Goal: Task Accomplishment & Management: Complete application form

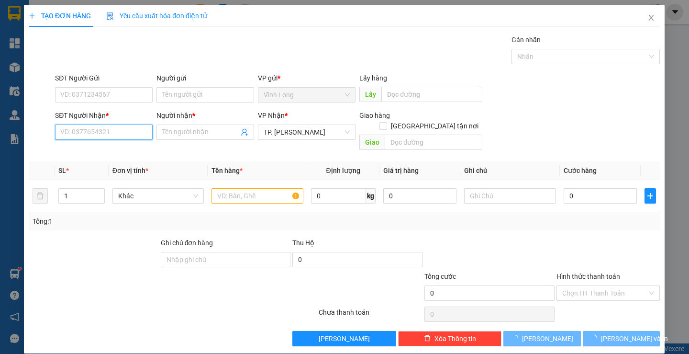
click at [134, 133] on input "SĐT Người Nhận *" at bounding box center [105, 131] width 98 height 15
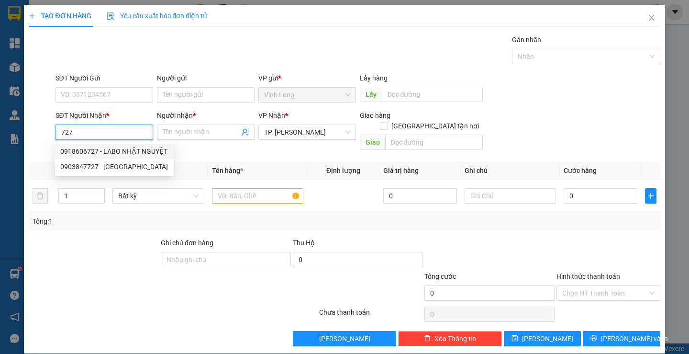
click at [134, 150] on div "0918606727 - LABO NHẬT NGUYỆT" at bounding box center [114, 151] width 108 height 11
type input "0918606727"
type input "LABO NHẬT NGUYỆT"
type input "0918606727"
click at [235, 188] on input "text" at bounding box center [257, 195] width 91 height 15
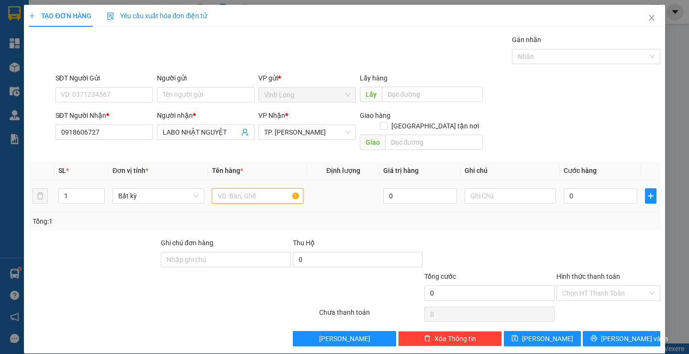
click at [241, 188] on input "text" at bounding box center [257, 195] width 91 height 15
type input "HỘP"
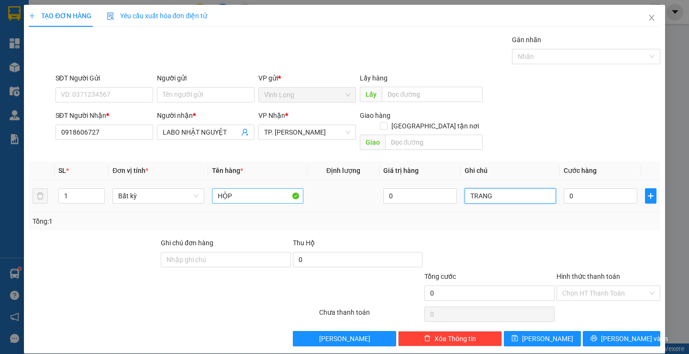
type input "TRANG"
type input "2"
type input "20"
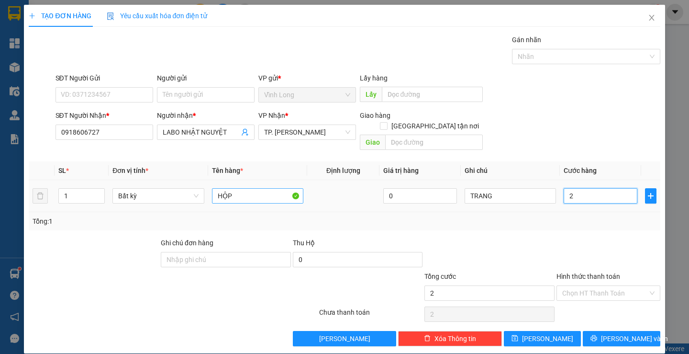
type input "20"
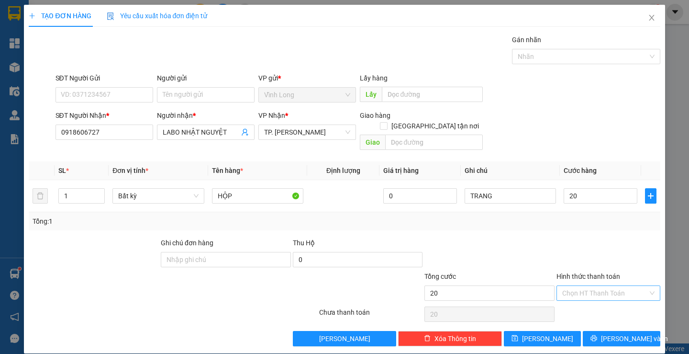
type input "20.000"
click at [570, 286] on input "Hình thức thanh toán" at bounding box center [605, 293] width 86 height 14
click at [570, 302] on div "Tại văn phòng" at bounding box center [602, 301] width 91 height 11
type input "0"
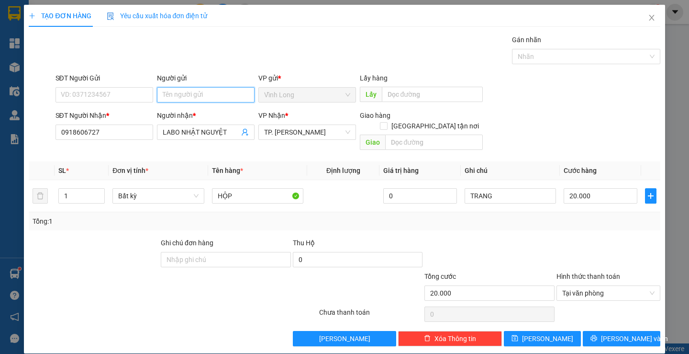
click at [202, 91] on input "Người gửi" at bounding box center [206, 94] width 98 height 15
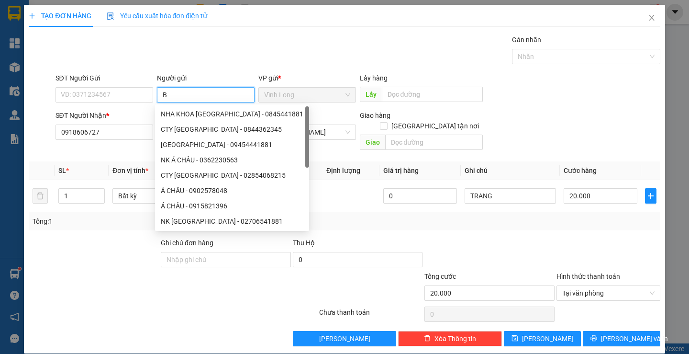
type input "BÁ"
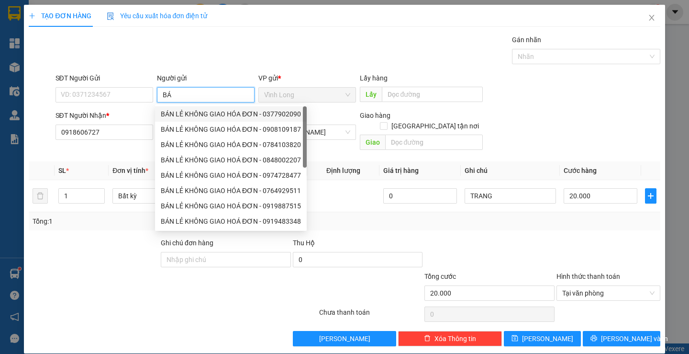
click at [204, 111] on div "BÁN LẺ KHÔNG GIAO HÓA ĐƠN - 0377902090" at bounding box center [231, 114] width 140 height 11
type input "0377902090"
type input "BÁN LẺ KHÔNG GIAO HÓA ĐƠN"
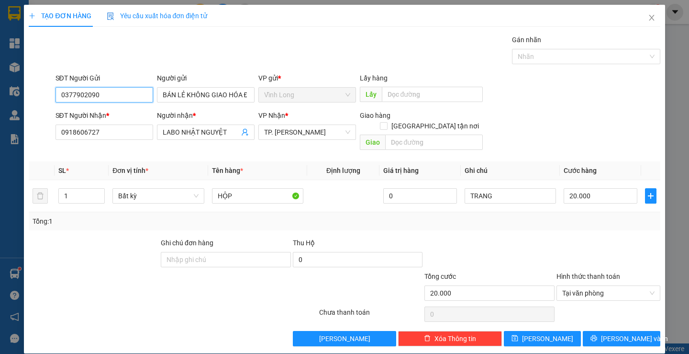
drag, startPoint x: 118, startPoint y: 89, endPoint x: 0, endPoint y: 144, distance: 130.0
click at [0, 128] on div "TẠO ĐƠN HÀNG Yêu cầu xuất hóa đơn điện tử Transit Pickup Surcharge Ids Transit …" at bounding box center [344, 177] width 689 height 354
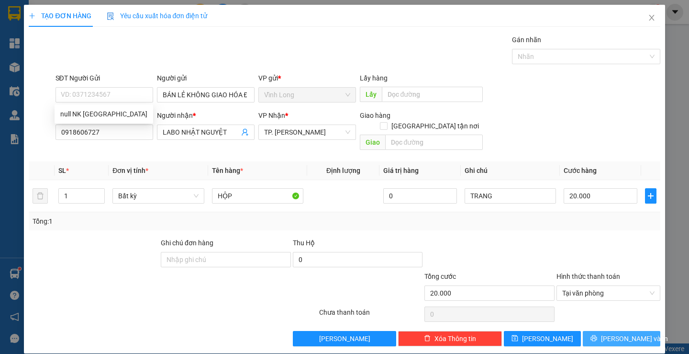
click at [616, 333] on span "[PERSON_NAME] và In" at bounding box center [634, 338] width 67 height 11
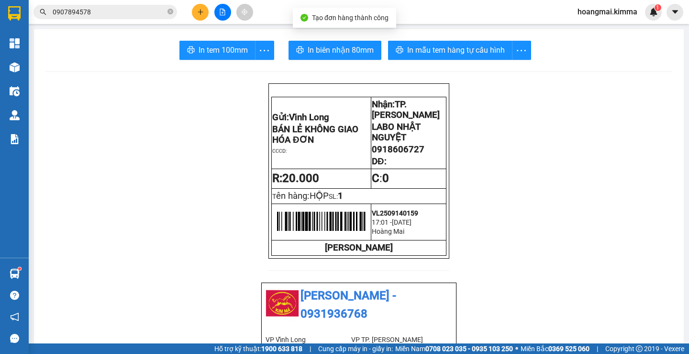
click at [212, 45] on span "In tem 100mm" at bounding box center [223, 50] width 49 height 12
click at [197, 13] on button at bounding box center [200, 12] width 17 height 17
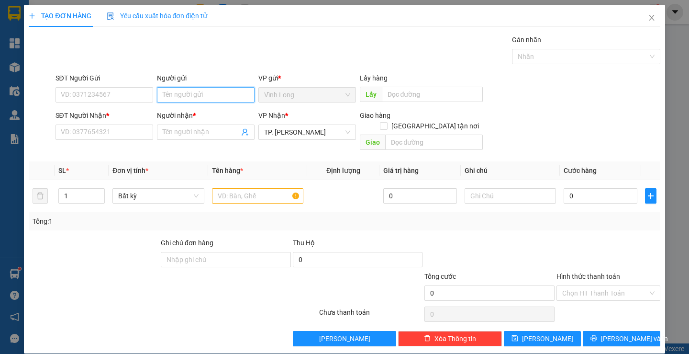
click at [191, 89] on input "Người gửi" at bounding box center [206, 94] width 98 height 15
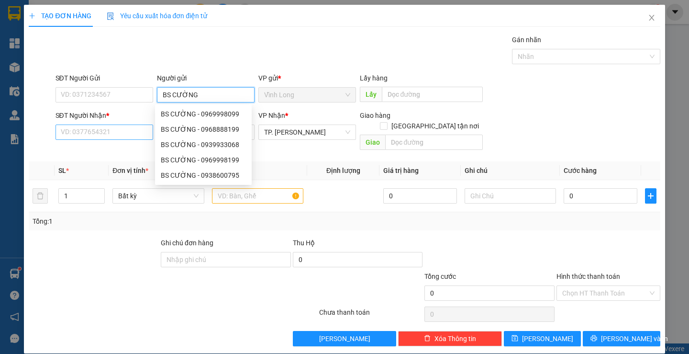
type input "BS CƯỜNG"
click at [99, 139] on input "SĐT Người Nhận *" at bounding box center [105, 131] width 98 height 15
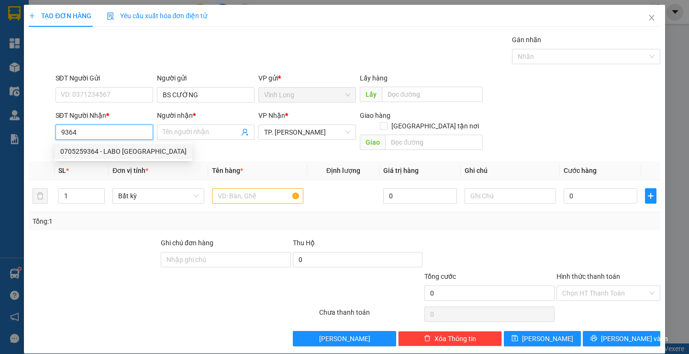
click at [113, 148] on div "0705259364 - LABO [GEOGRAPHIC_DATA]" at bounding box center [123, 151] width 126 height 11
type input "0705259364"
type input "LABO [GEOGRAPHIC_DATA]"
type input "0705259364"
click at [219, 190] on input "text" at bounding box center [257, 195] width 91 height 15
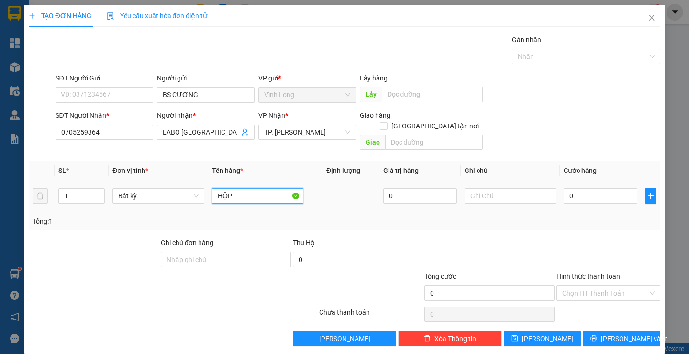
type input "HỘP"
type input "TRANG"
type input "2"
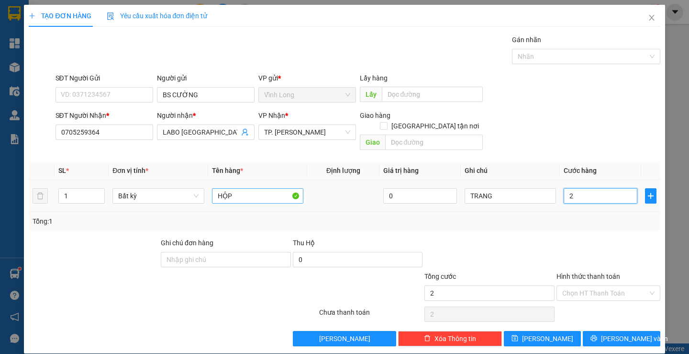
type input "20"
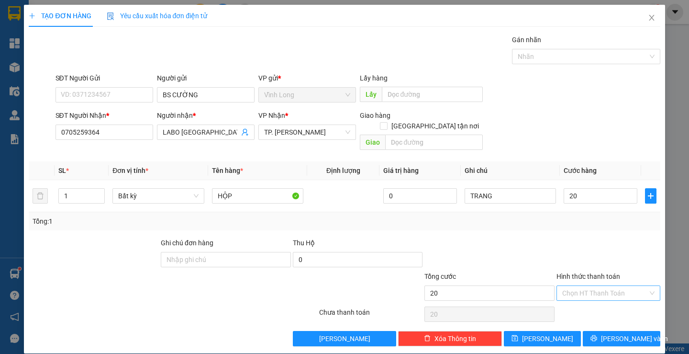
type input "20.000"
click at [588, 289] on input "Hình thức thanh toán" at bounding box center [605, 293] width 86 height 14
click at [584, 300] on div "Tại văn phòng" at bounding box center [602, 301] width 91 height 11
type input "0"
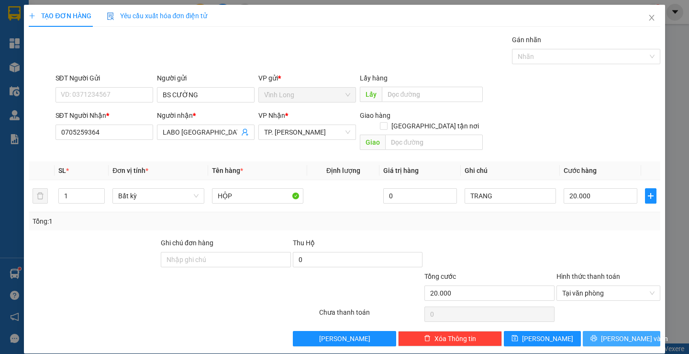
click at [610, 333] on span "[PERSON_NAME] và In" at bounding box center [634, 338] width 67 height 11
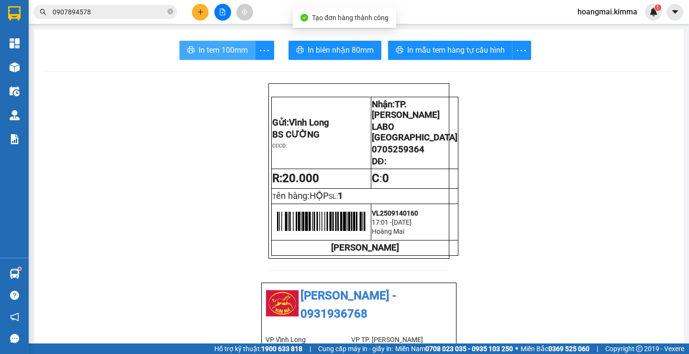
click at [233, 52] on span "In tem 100mm" at bounding box center [223, 50] width 49 height 12
